Goal: Information Seeking & Learning: Learn about a topic

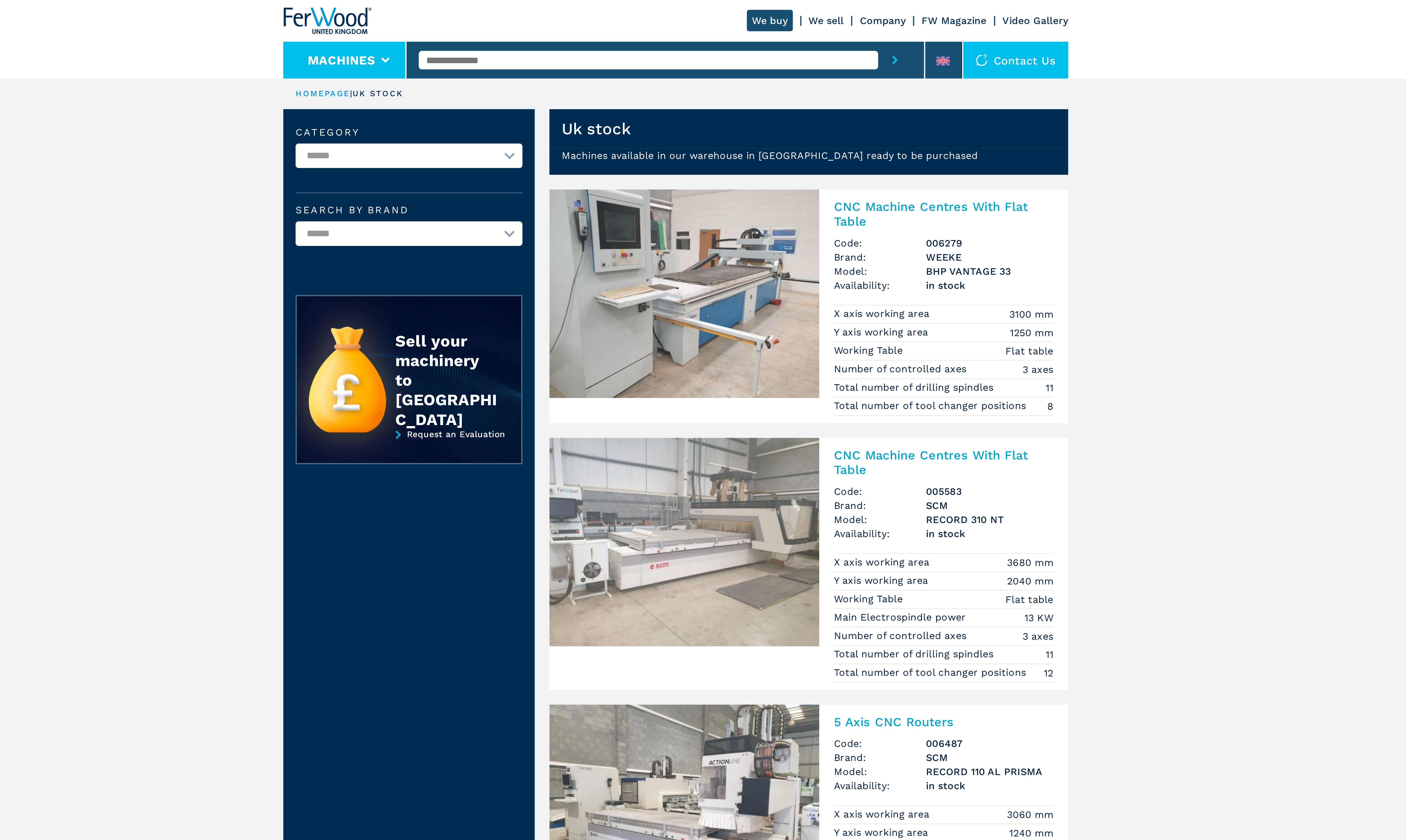
click at [588, 20] on button "Machines" at bounding box center [583, 21] width 24 height 5
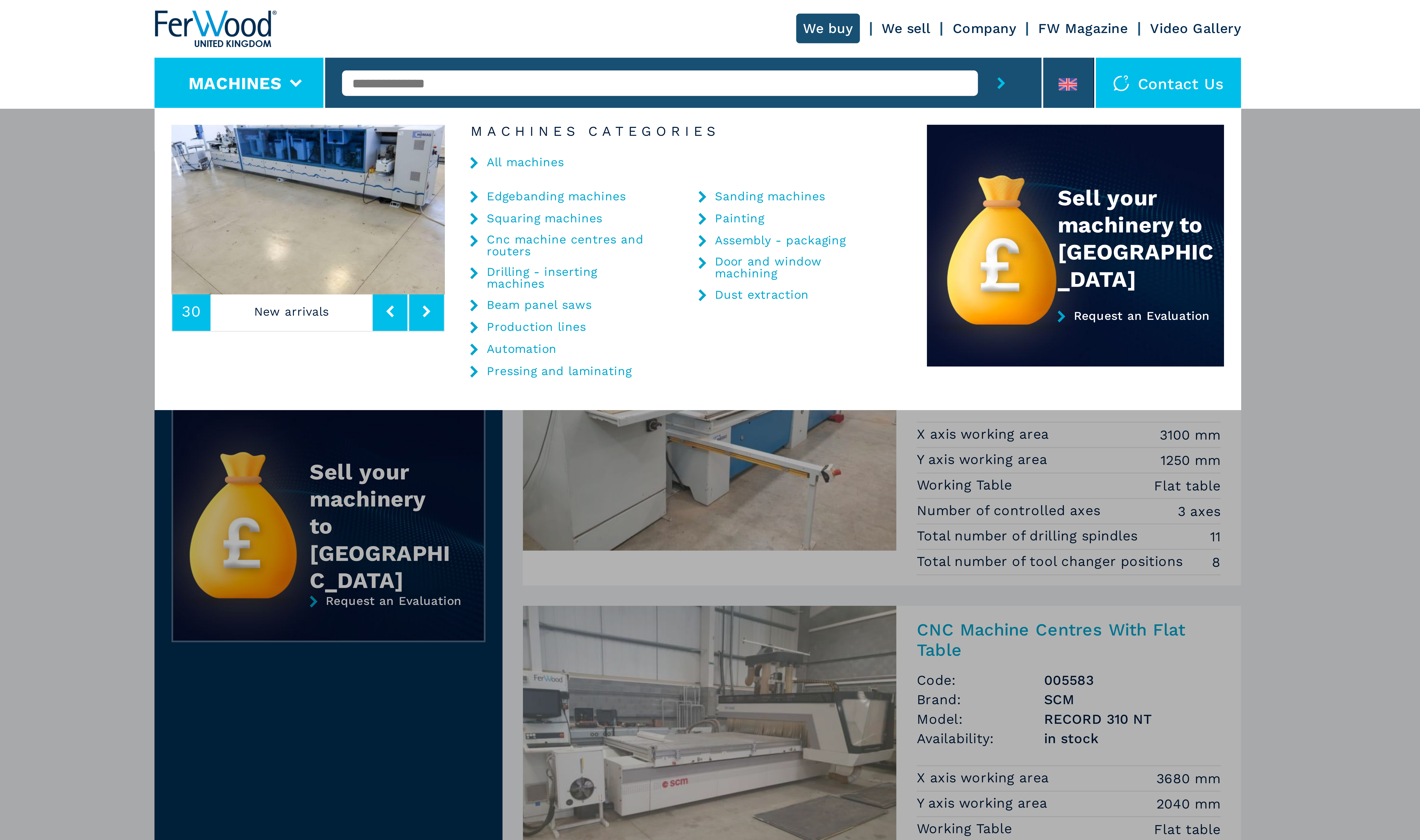
click at [723, 57] on link "Painting" at bounding box center [720, 56] width 13 height 3
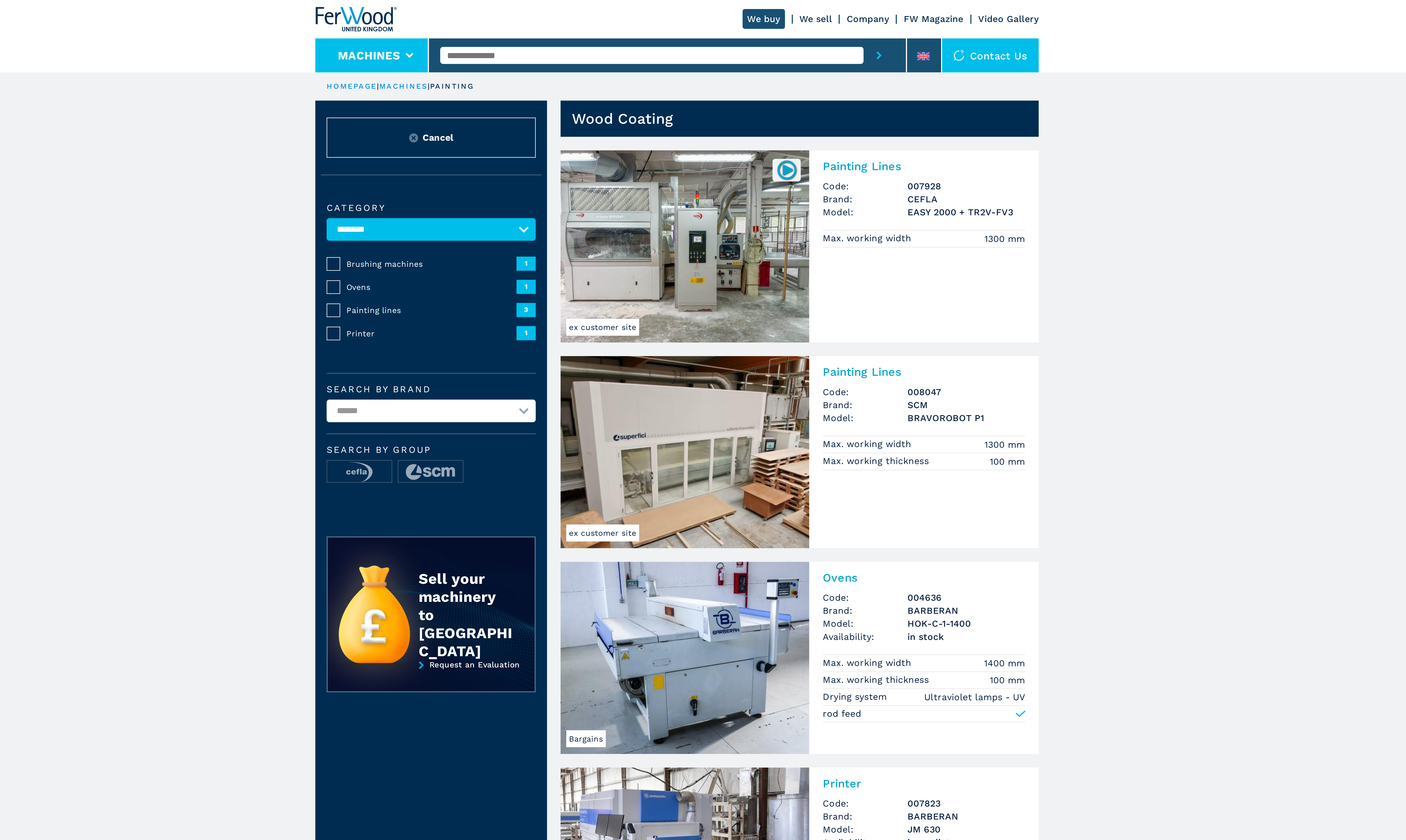
click at [591, 19] on button "Machines" at bounding box center [583, 21] width 24 height 5
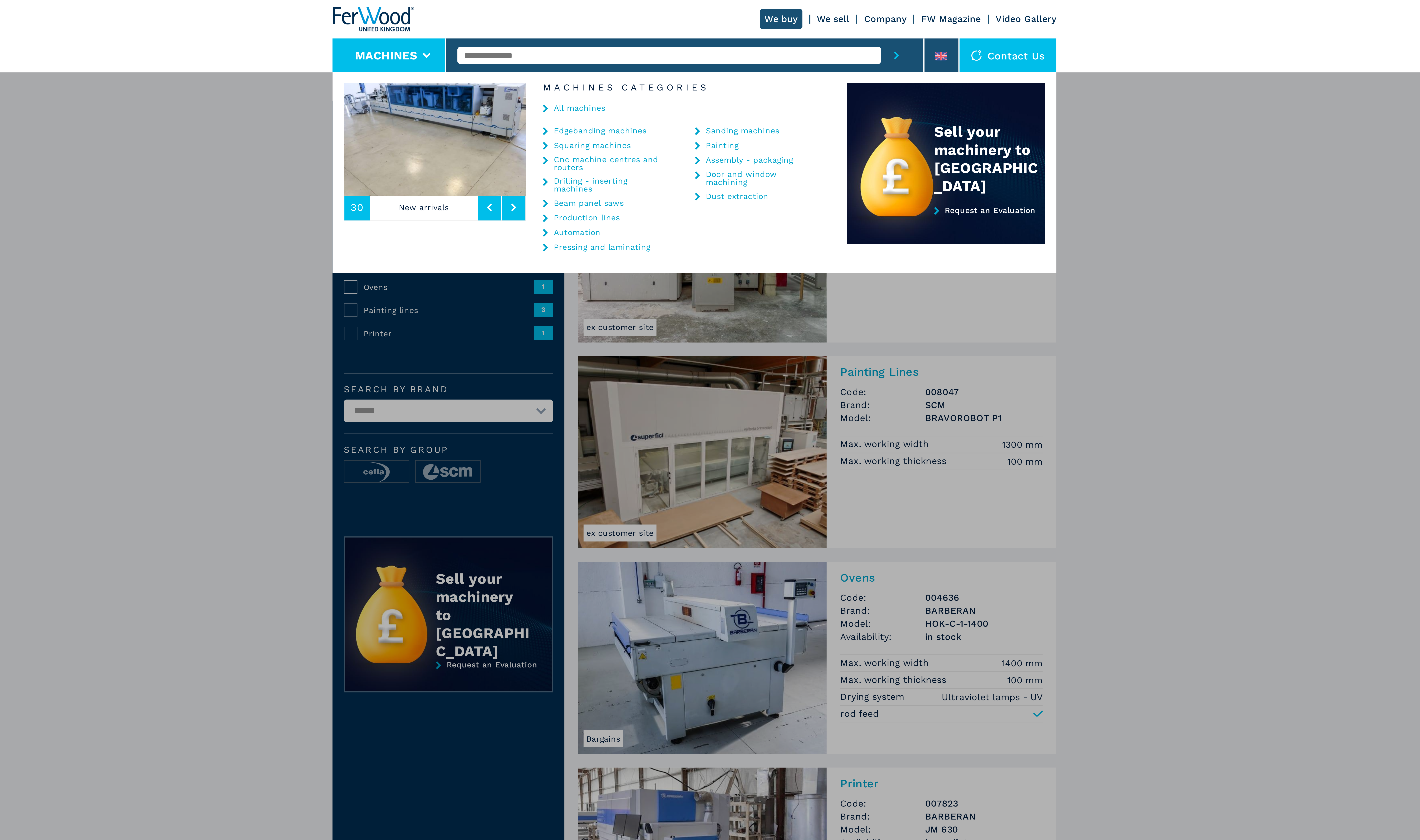
click at [676, 83] on link "Production lines" at bounding box center [668, 85] width 26 height 3
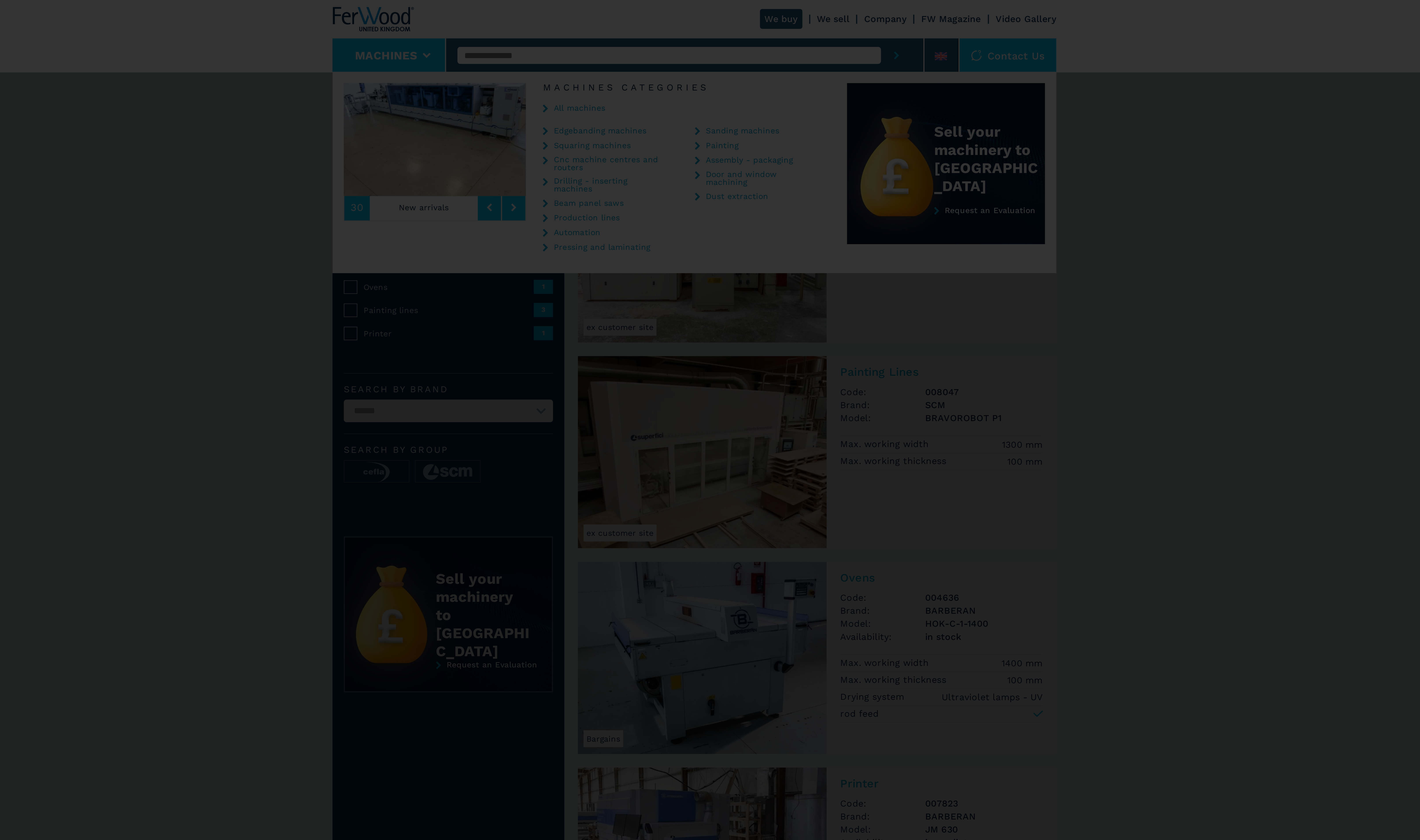
select select "**********"
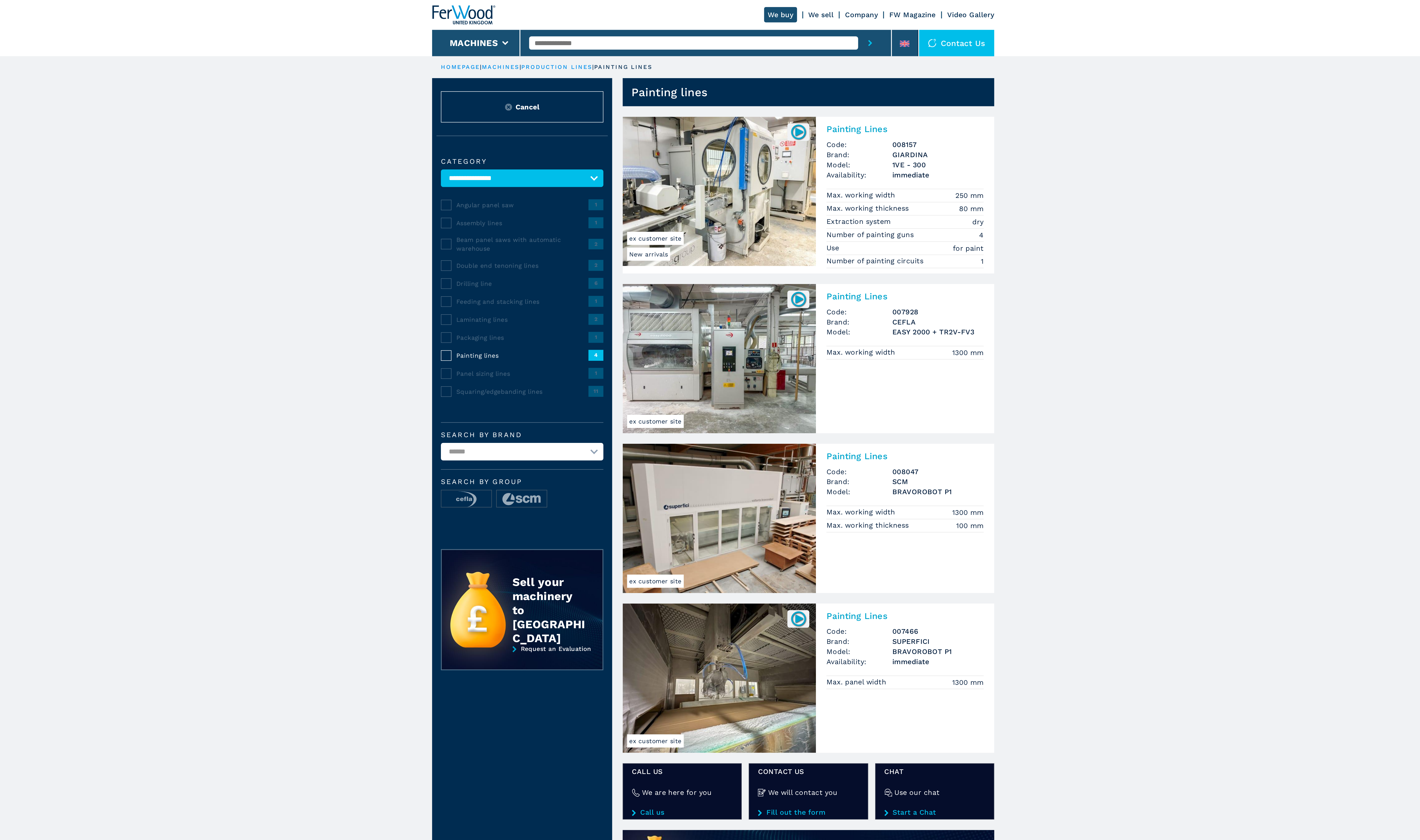
click at [717, 95] on img at bounding box center [713, 96] width 97 height 75
